Goal: Information Seeking & Learning: Find specific fact

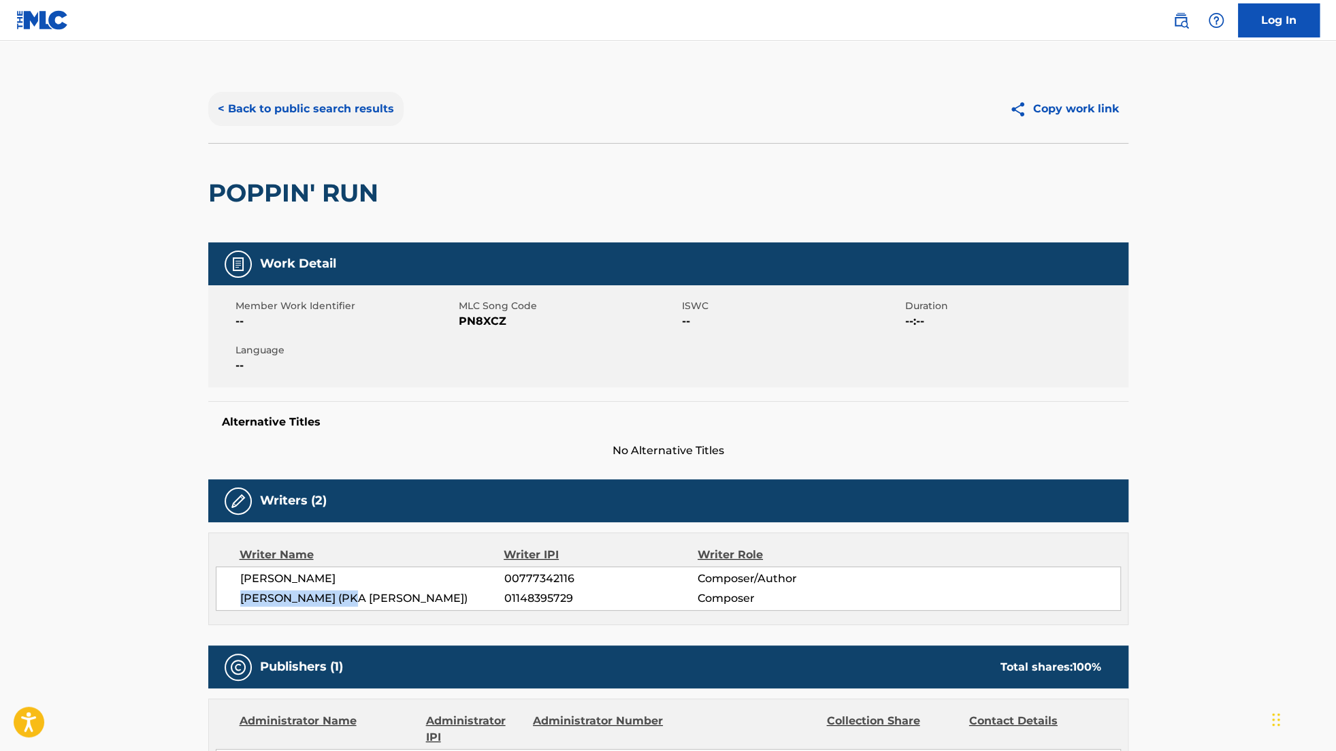
click at [365, 106] on button "< Back to public search results" at bounding box center [305, 109] width 195 height 34
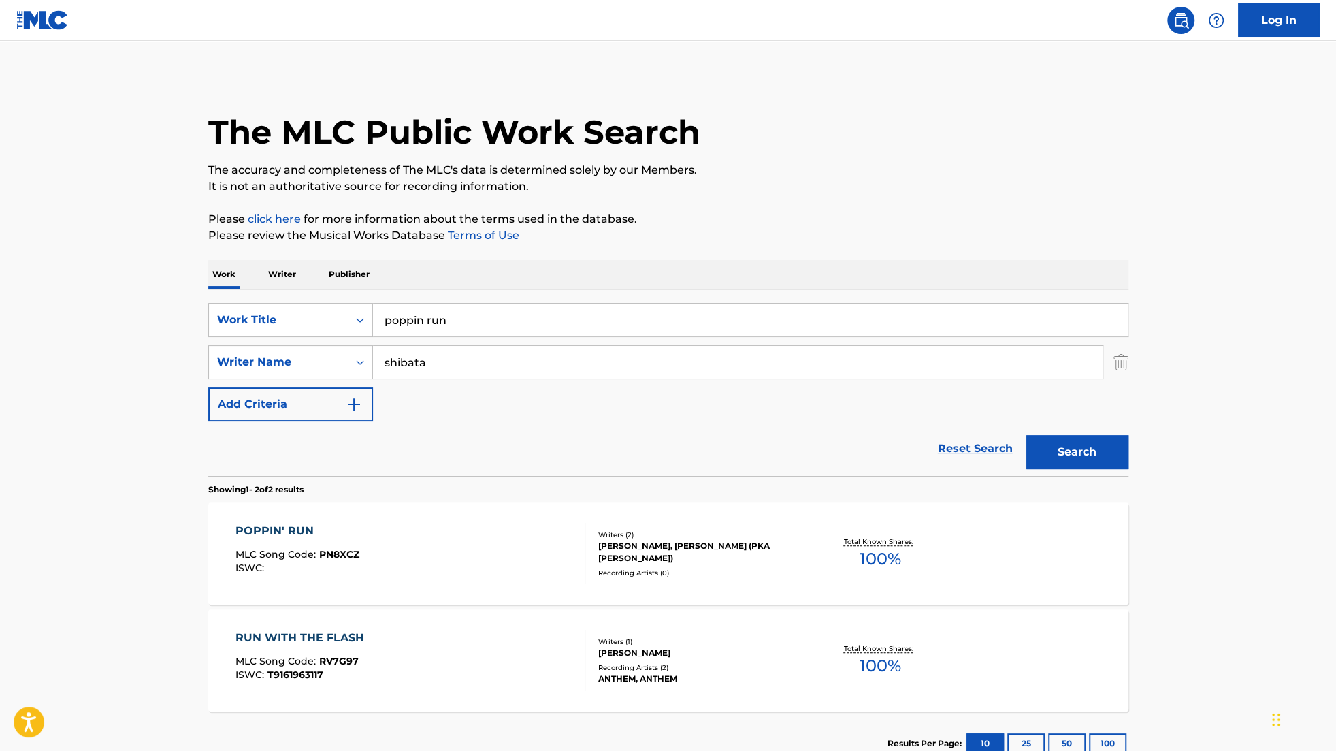
drag, startPoint x: 575, startPoint y: 317, endPoint x: -128, endPoint y: 306, distance: 703.2
click at [0, 306] on html "Accessibility Screen-Reader Guide, Feedback, and Issue Reporting | New window 0…" at bounding box center [668, 375] width 1336 height 751
type input "paradise"
drag, startPoint x: 426, startPoint y: 364, endPoint x: 268, endPoint y: 361, distance: 158.6
click at [268, 361] on div "SearchWithCriteria716a9c00-c419-44fb-93f6-f86f00e0a380 Writer Name [PERSON_NAME]" at bounding box center [668, 362] width 920 height 34
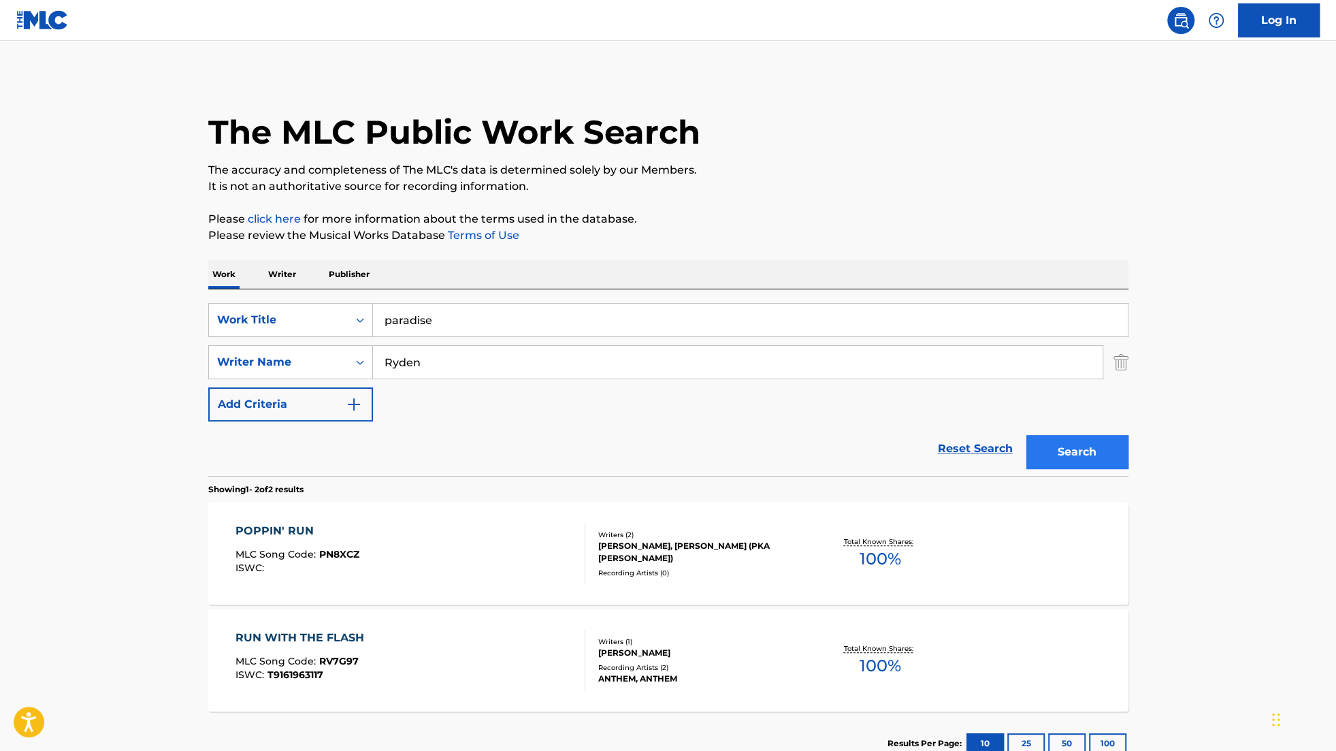
type input "Ryden"
click at [1074, 450] on button "Search" at bounding box center [1077, 452] width 102 height 34
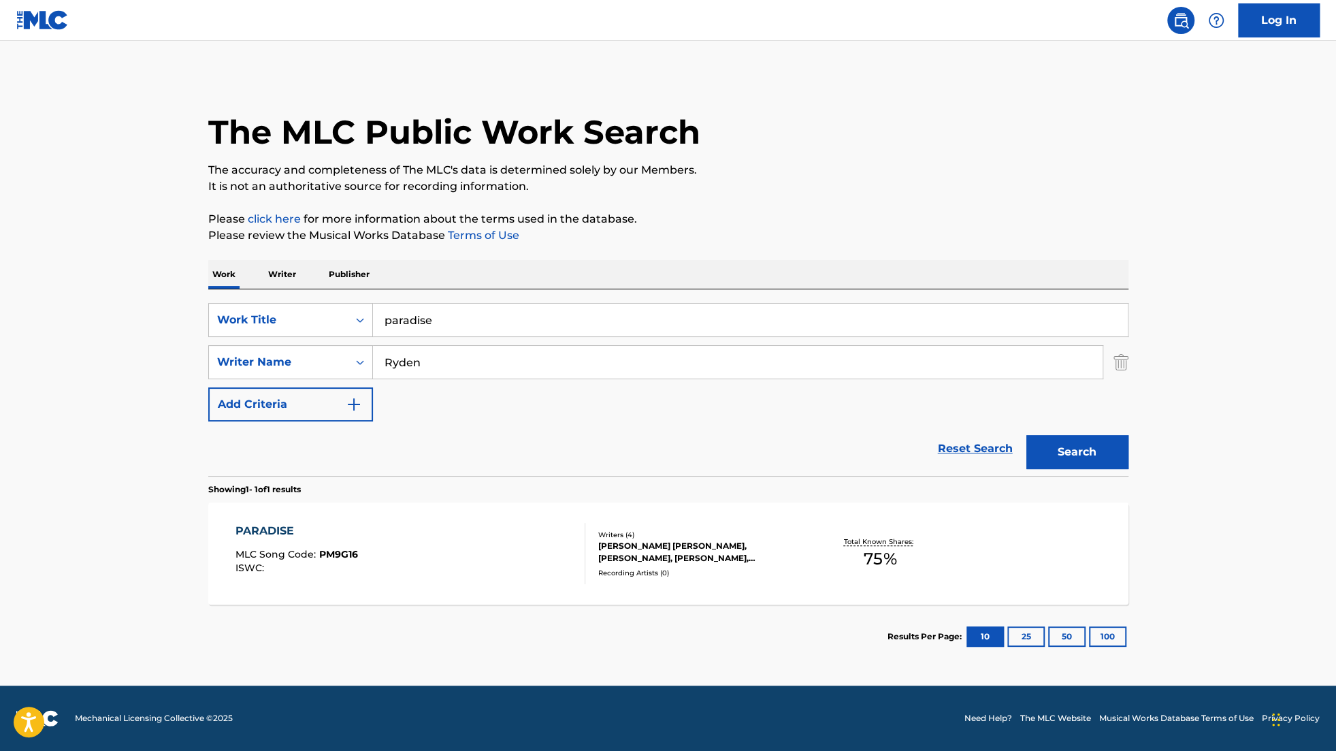
click at [640, 554] on div "[PERSON_NAME] [PERSON_NAME], [PERSON_NAME], [PERSON_NAME], [PERSON_NAME] [PERSO…" at bounding box center [701, 552] width 206 height 25
